Goal: Task Accomplishment & Management: Manage account settings

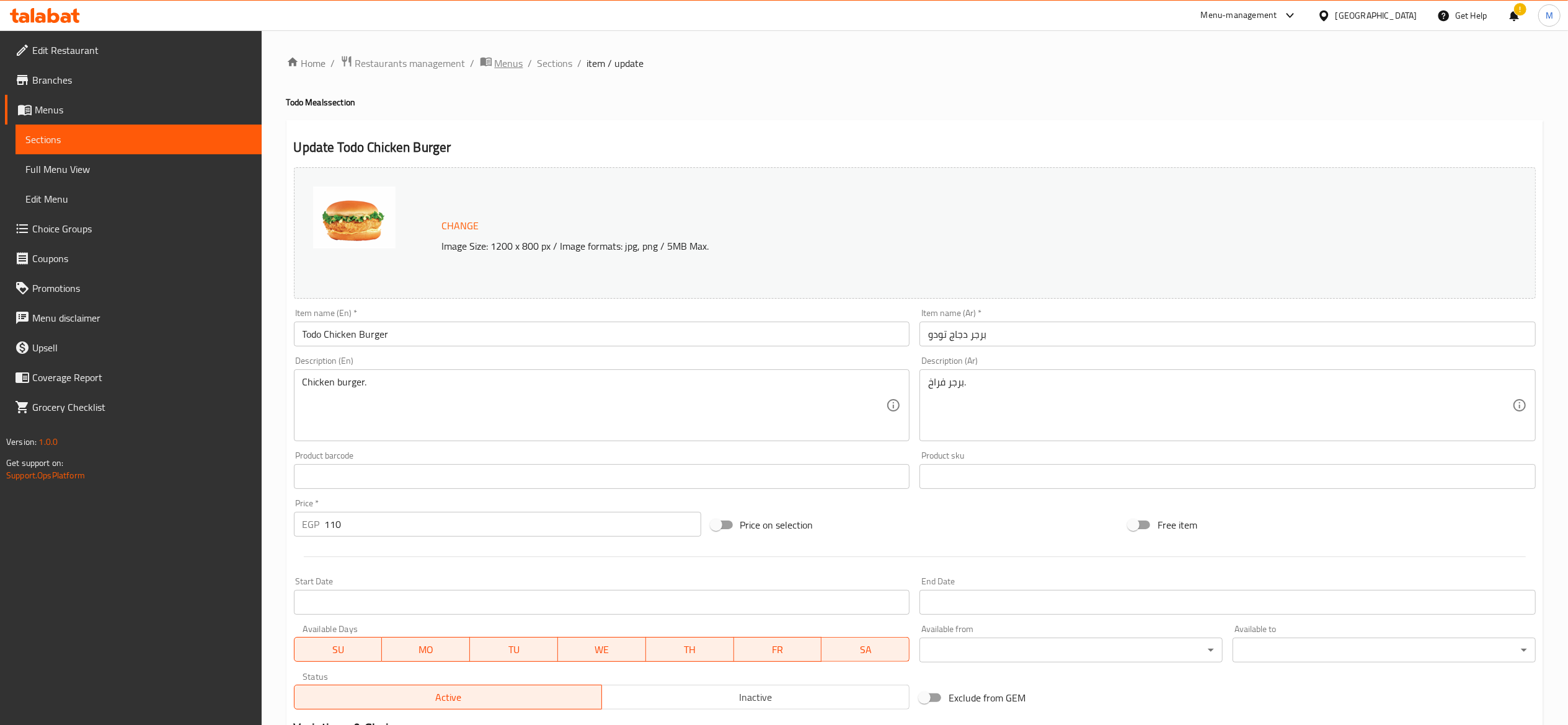
click at [499, 64] on span "Menus" at bounding box center [509, 63] width 29 height 15
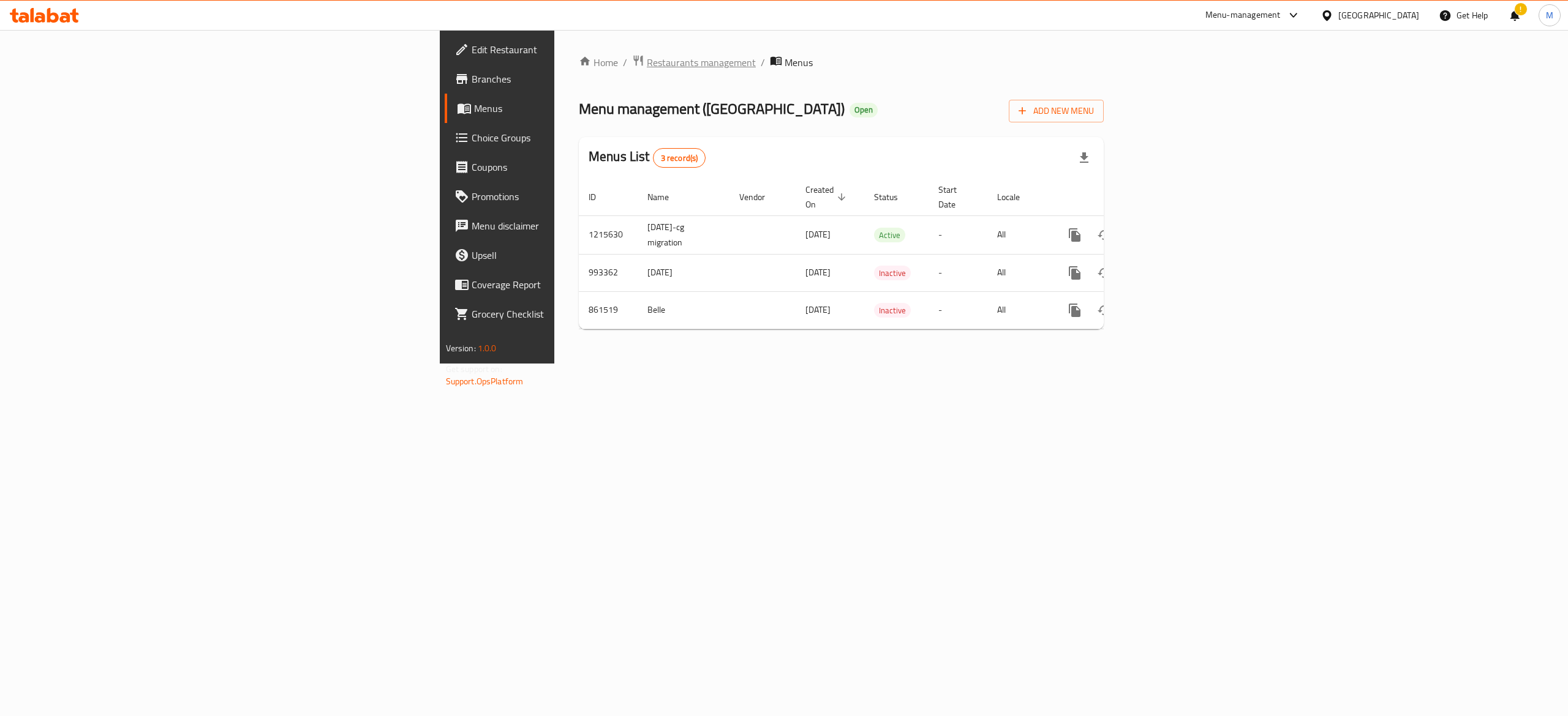
click at [647, 66] on span "Restaurants management" at bounding box center [702, 62] width 109 height 15
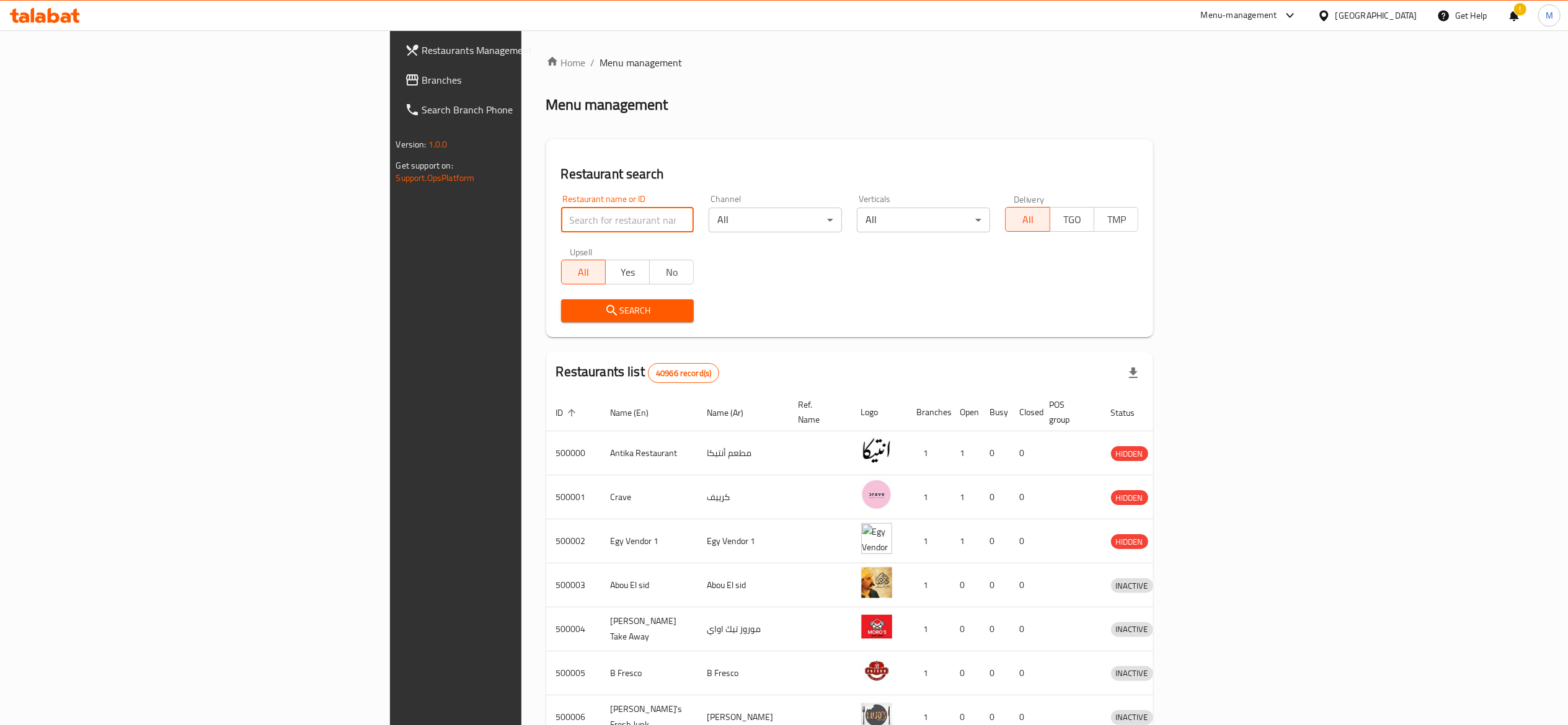
click at [561, 216] on input "search" at bounding box center [628, 220] width 133 height 25
type input "5 roosters"
click button "Search" at bounding box center [628, 311] width 133 height 23
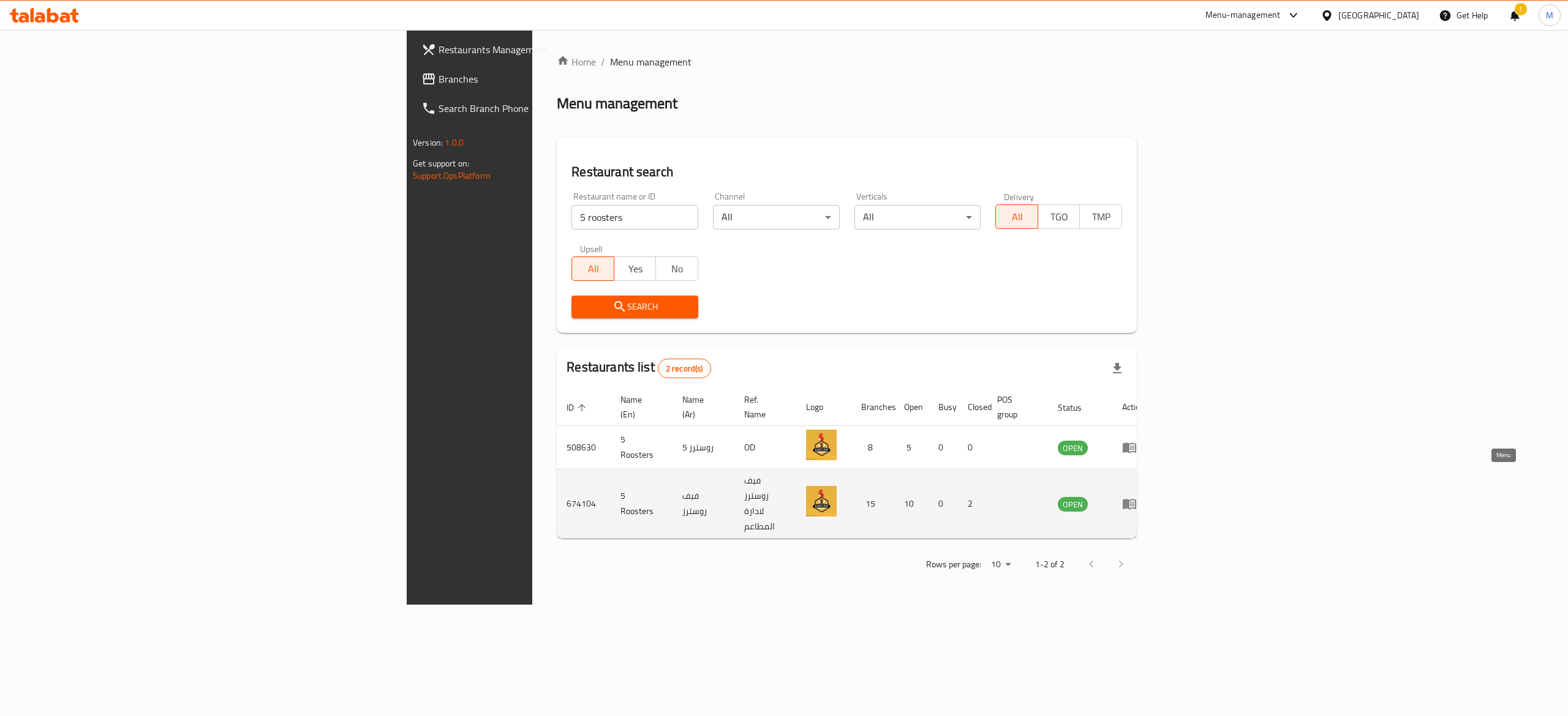
click at [1137, 496] on icon "enhanced table" at bounding box center [1129, 503] width 15 height 15
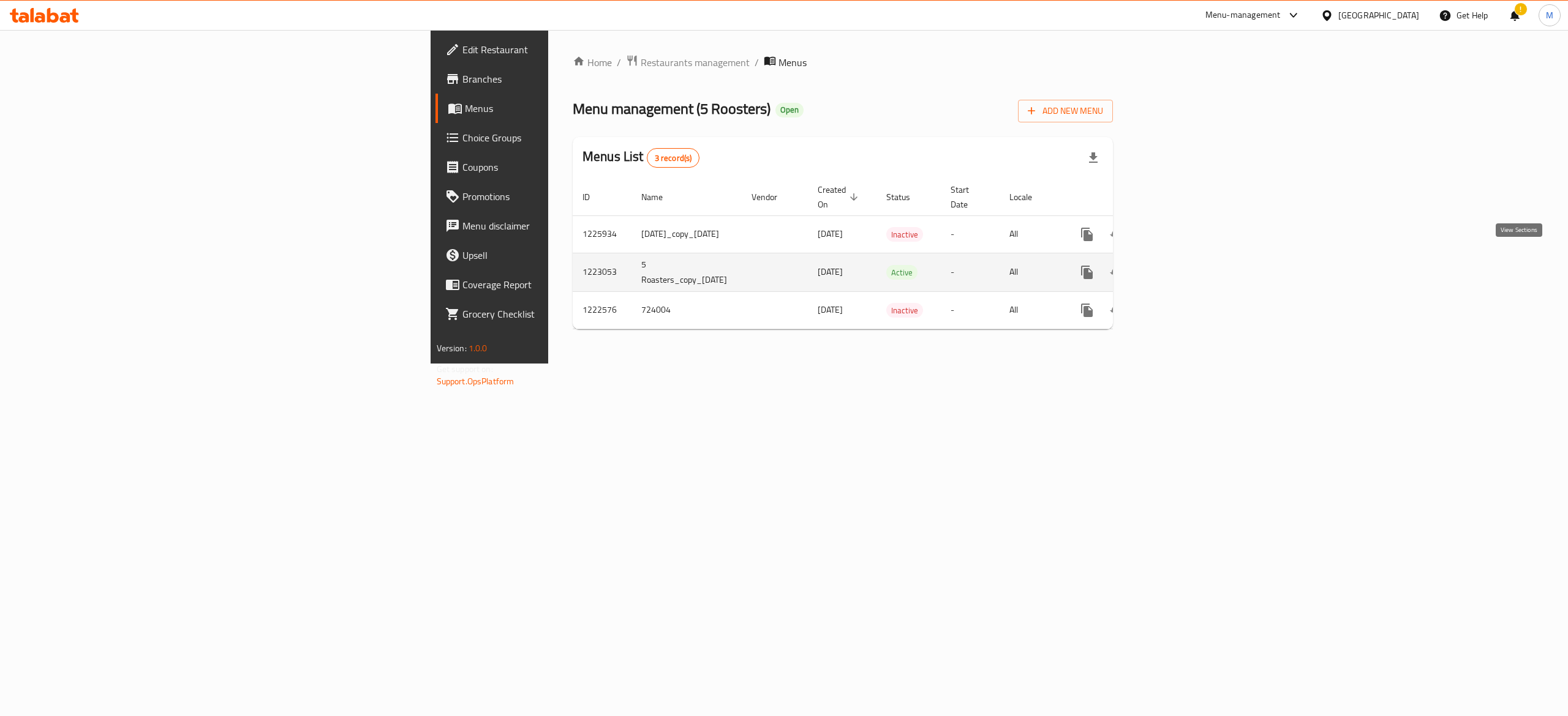
click at [1190, 258] on link "enhanced table" at bounding box center [1176, 273] width 29 height 29
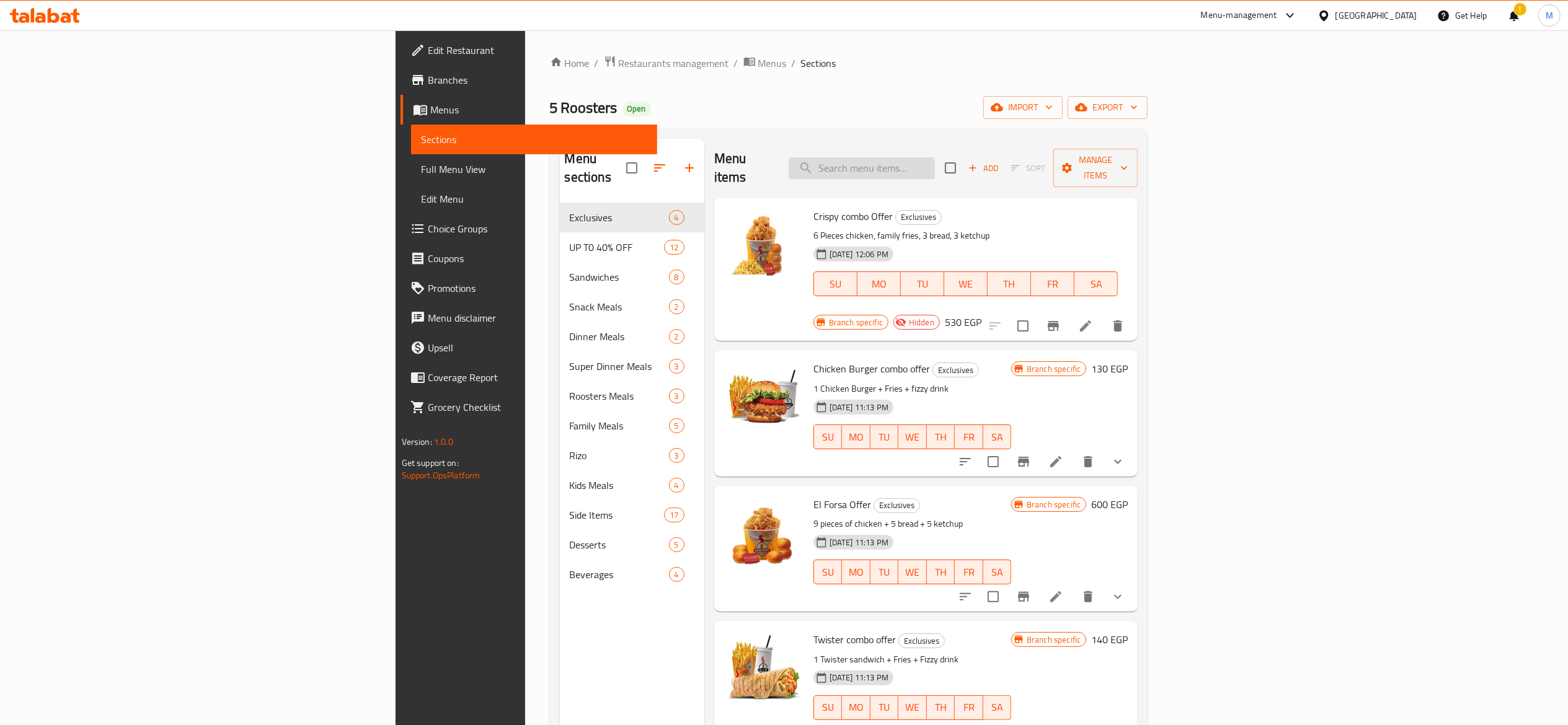
click at [935, 162] on input "search" at bounding box center [861, 168] width 146 height 22
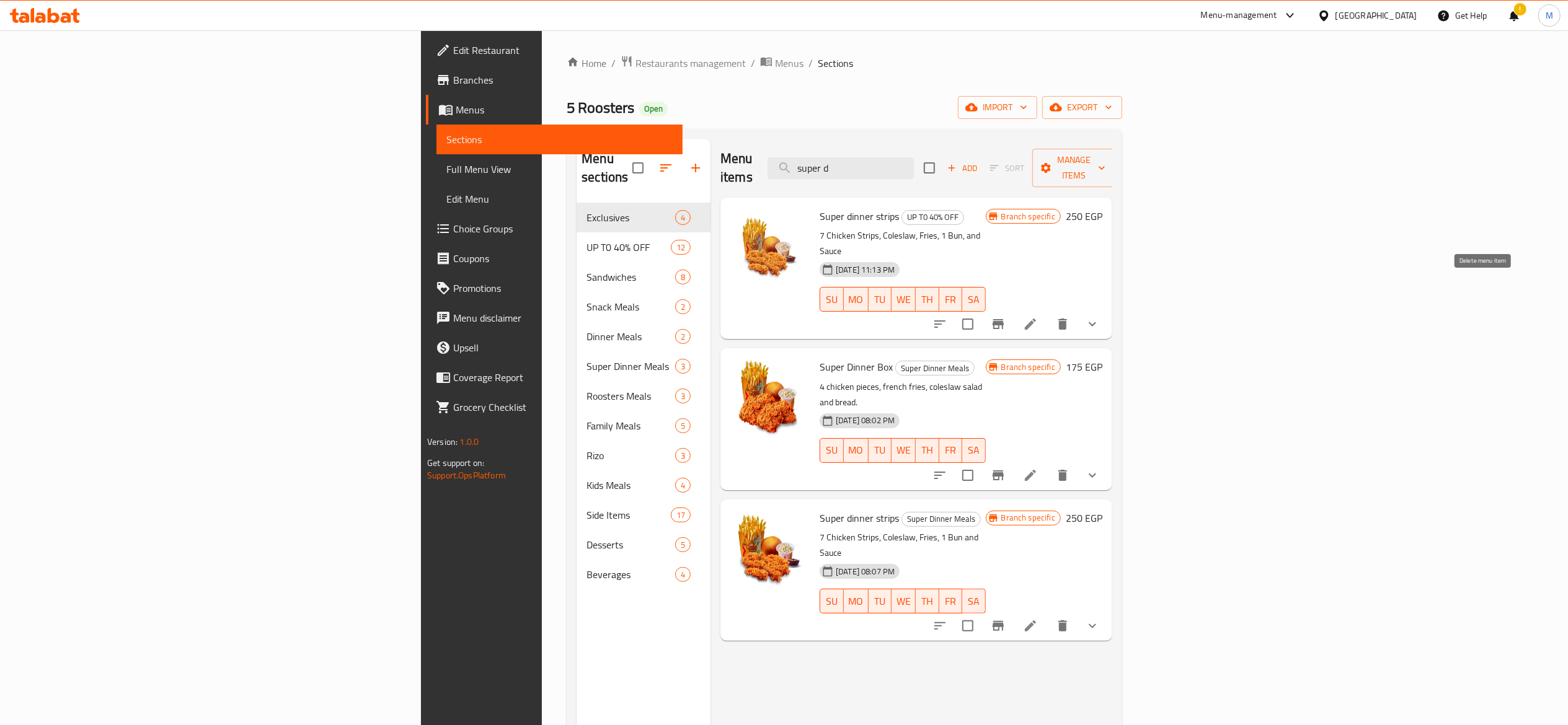
type input "super d"
click at [1078, 309] on button "delete" at bounding box center [1063, 324] width 30 height 30
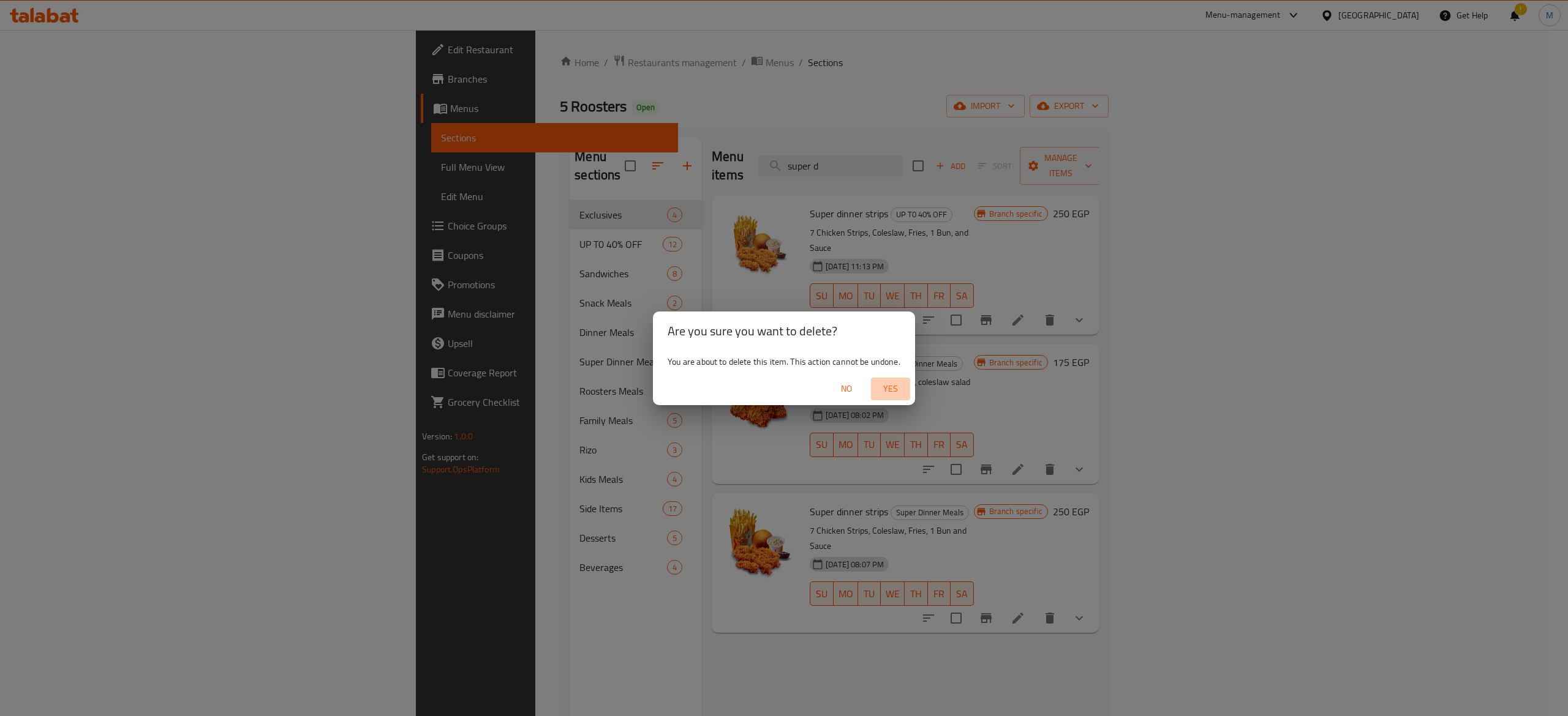
click at [892, 384] on span "Yes" at bounding box center [891, 390] width 29 height 16
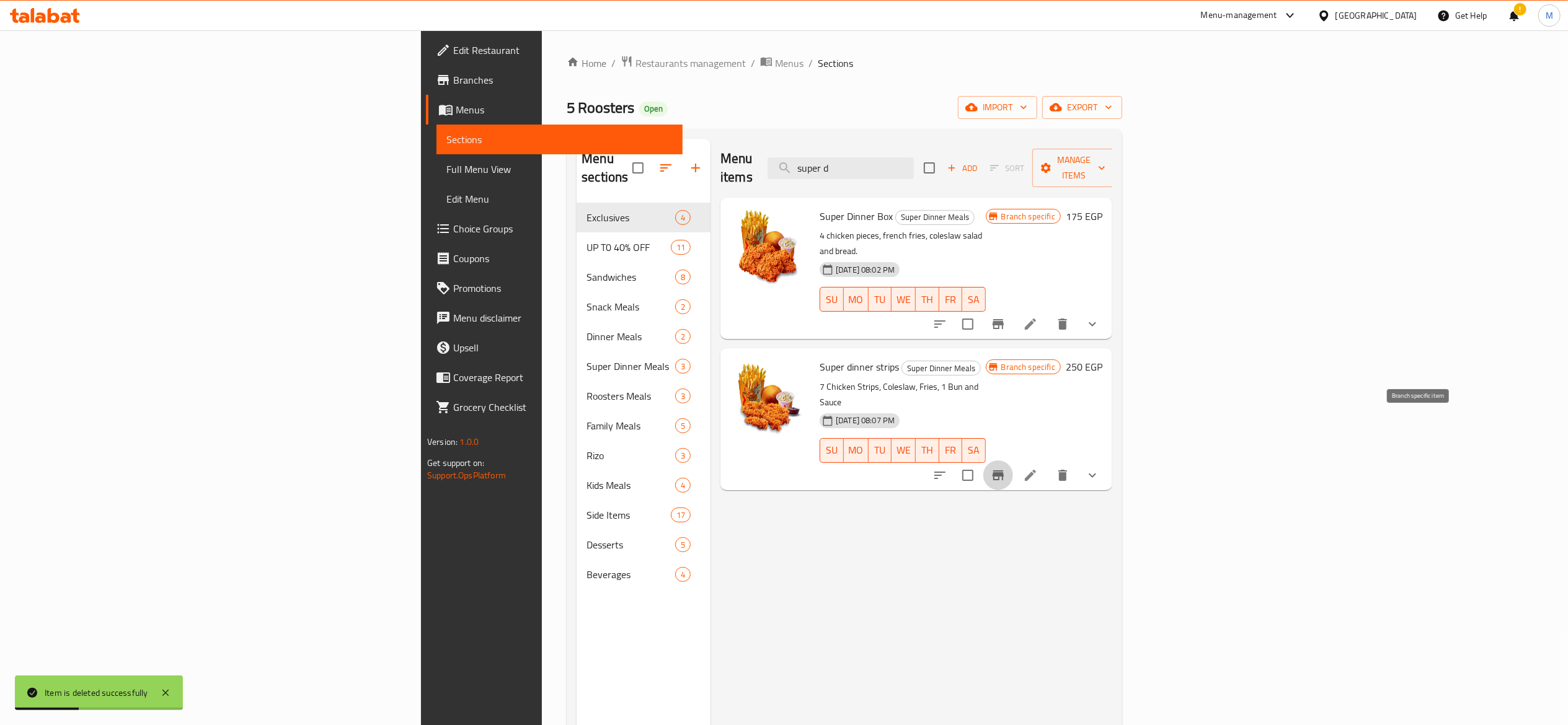
click at [1013, 460] on button "Branch-specific-item" at bounding box center [999, 475] width 30 height 30
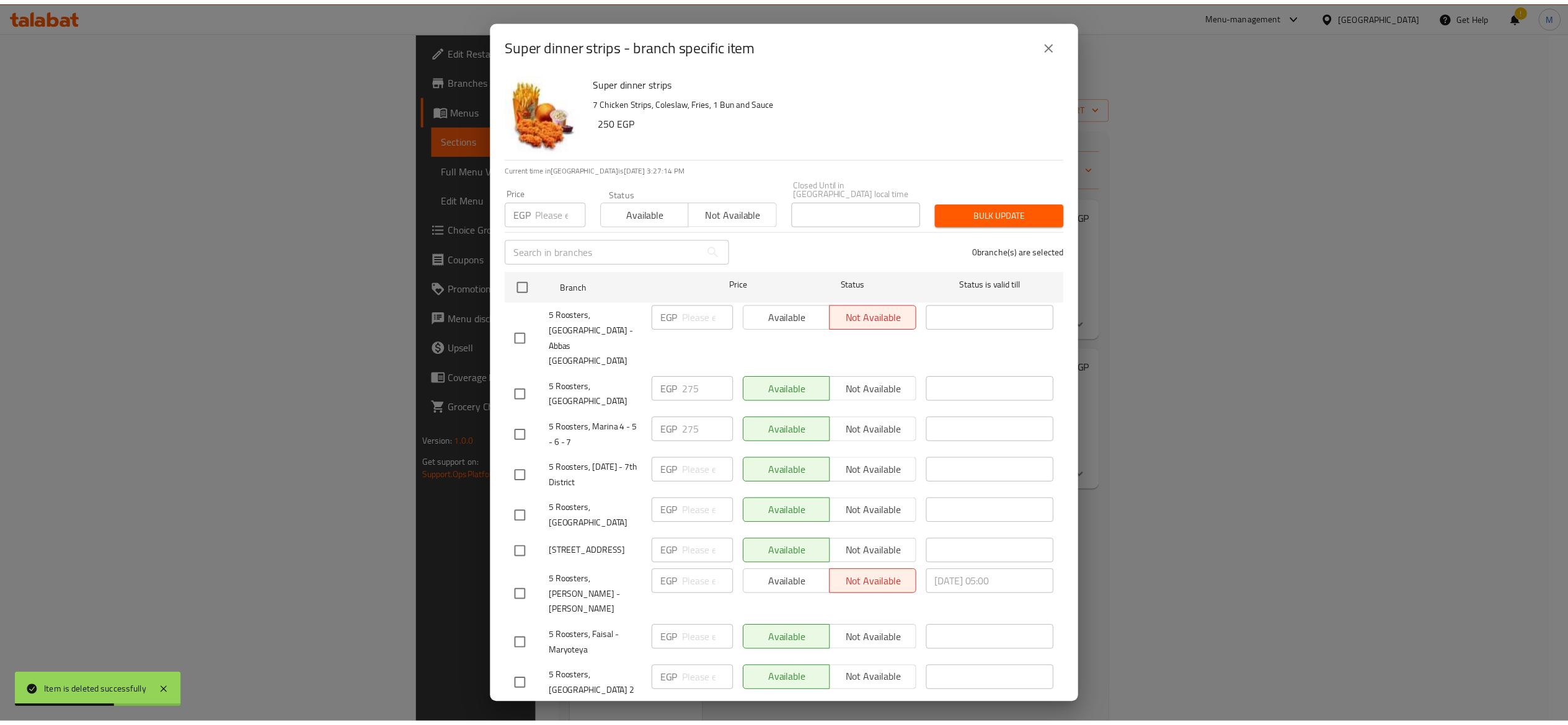
scroll to position [3, 0]
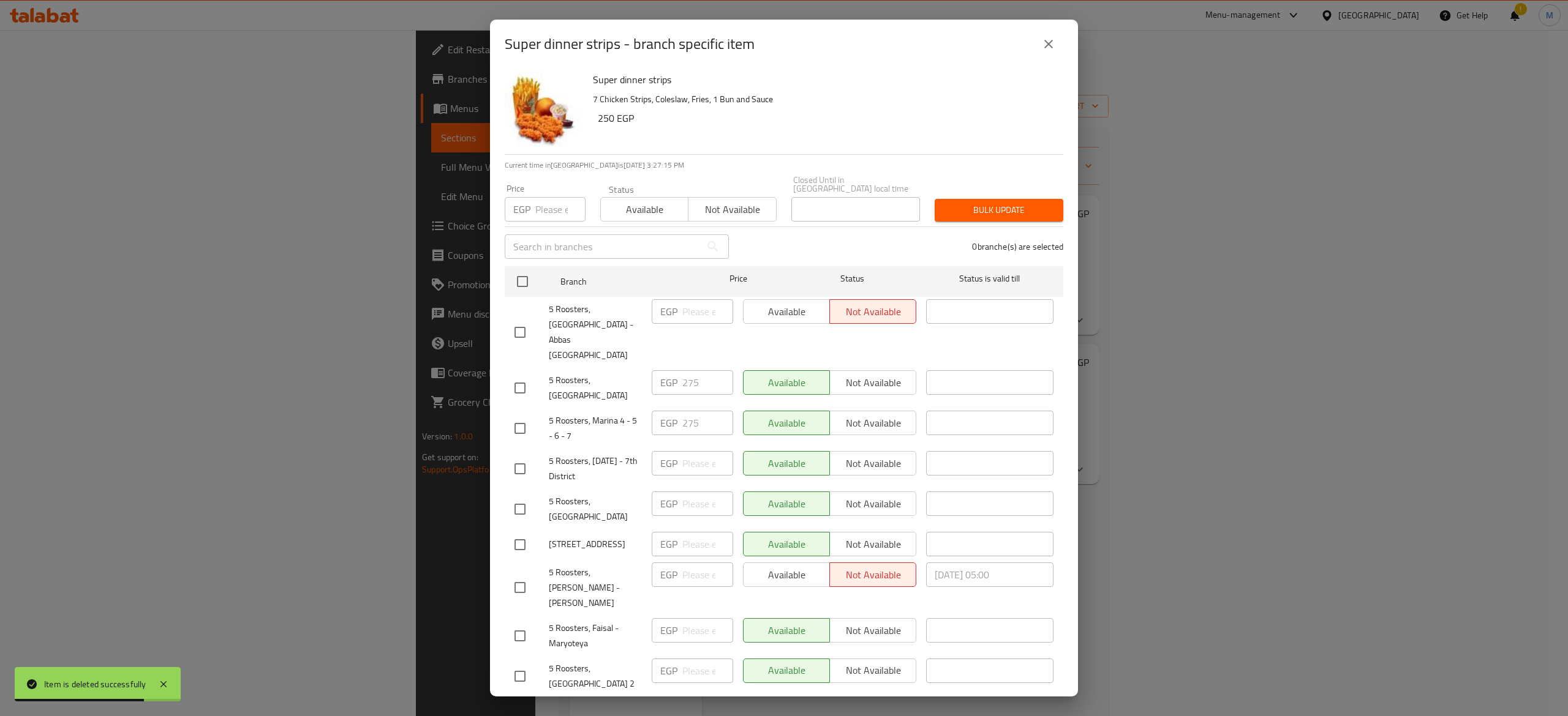
click at [1049, 34] on button "close" at bounding box center [1049, 44] width 29 height 29
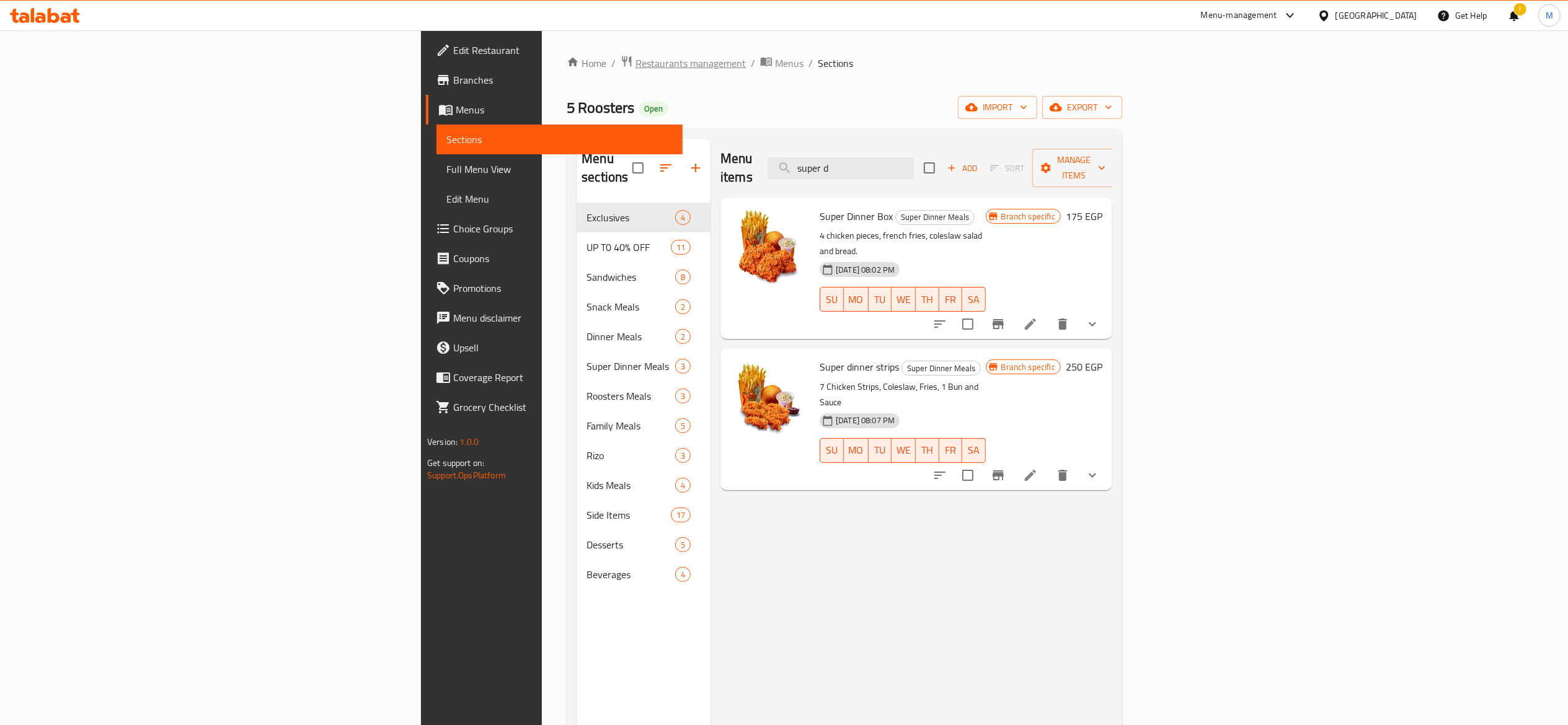
click at [636, 67] on span "Restaurants management" at bounding box center [691, 63] width 110 height 15
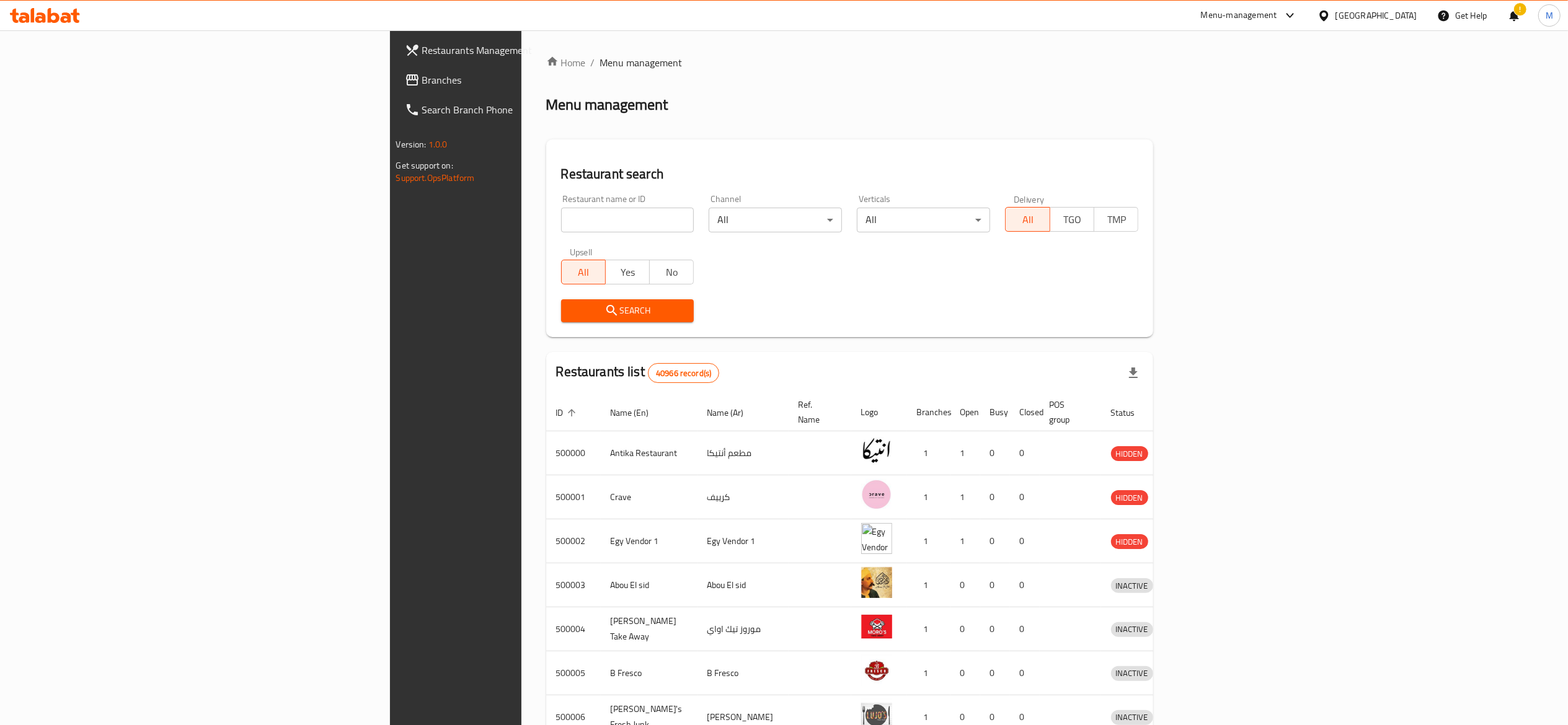
click at [561, 218] on input "search" at bounding box center [628, 220] width 133 height 25
type input "5 roosters"
click button "Search" at bounding box center [628, 311] width 133 height 23
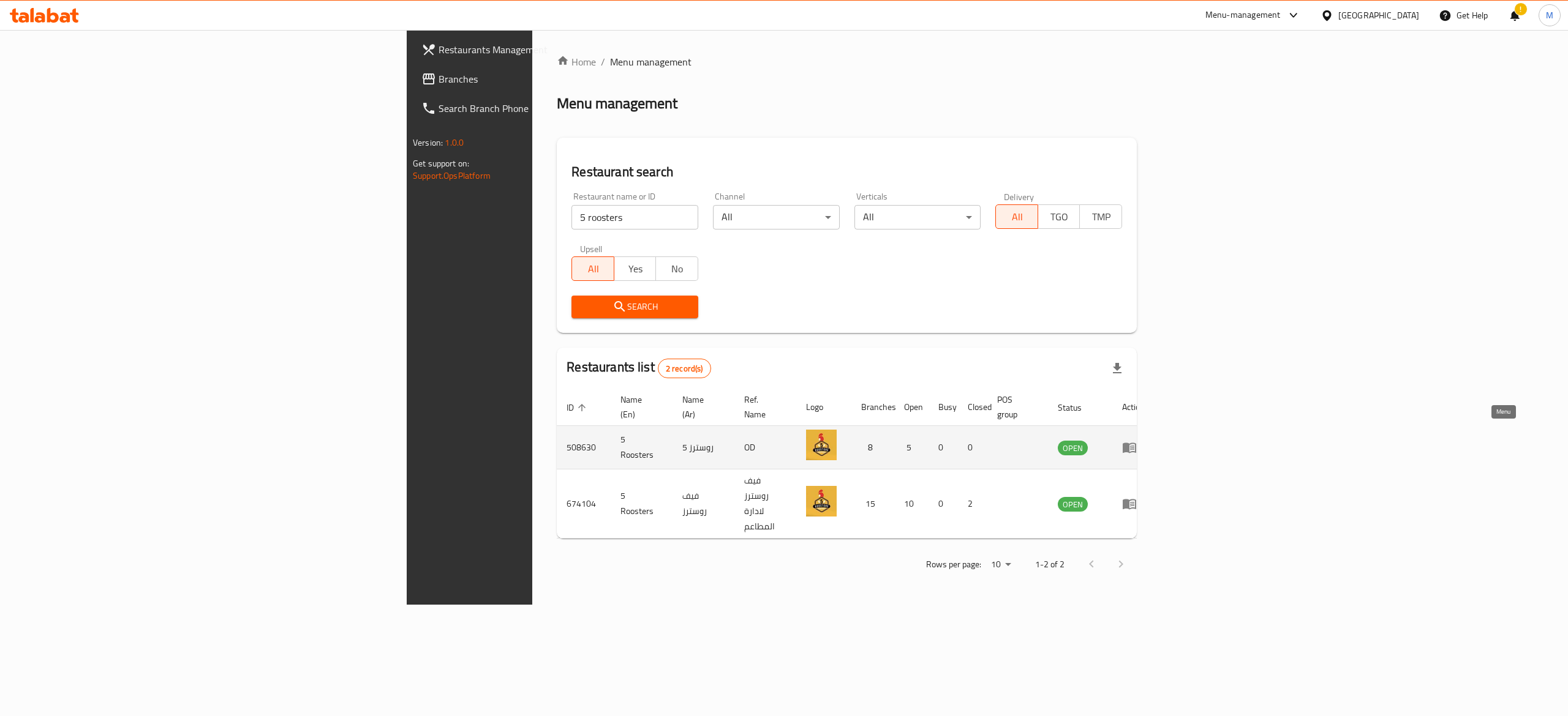
click at [1137, 440] on icon "enhanced table" at bounding box center [1129, 447] width 15 height 15
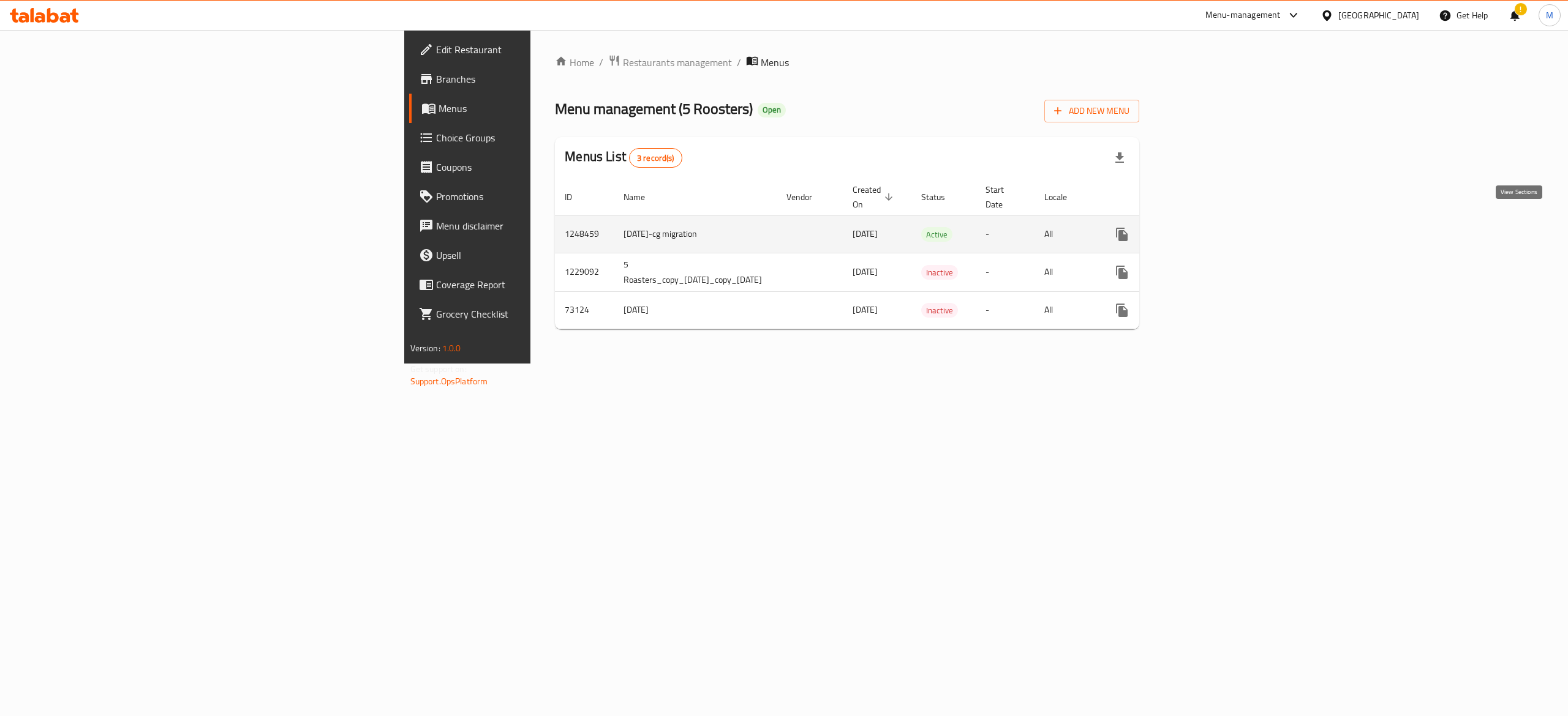
click at [1218, 228] on icon "enhanced table" at bounding box center [1210, 234] width 15 height 15
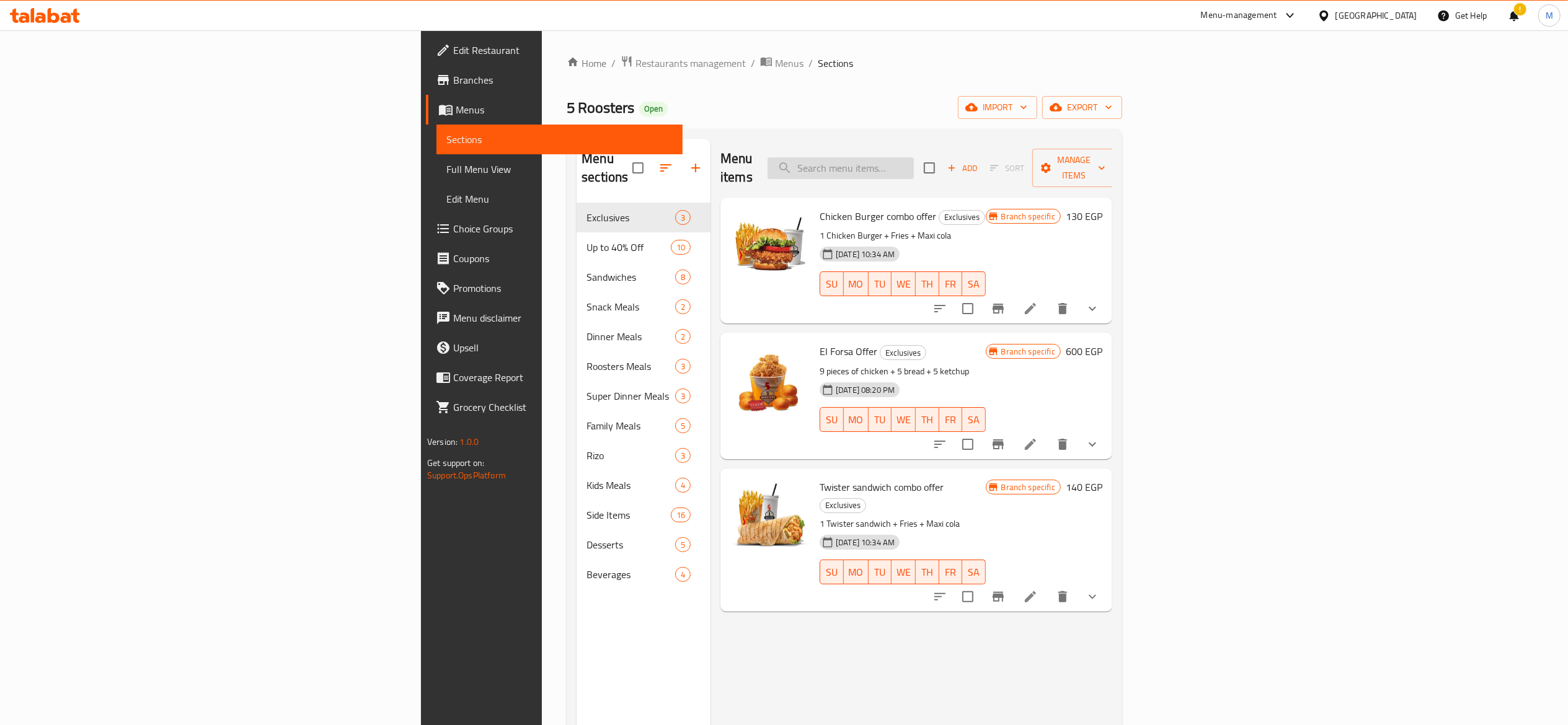
click at [914, 158] on input "search" at bounding box center [840, 168] width 146 height 22
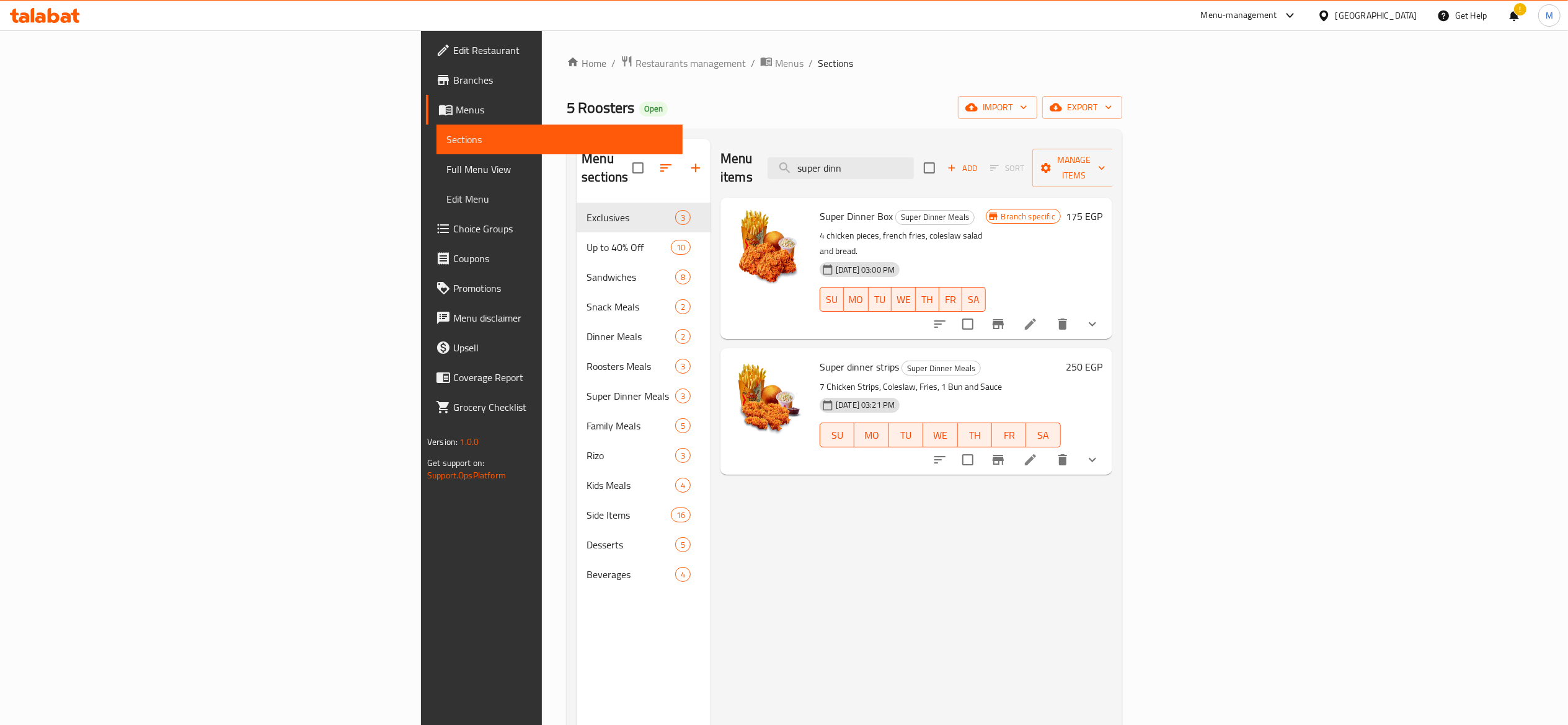
type input "super dinn"
